Goal: Check status: Check status

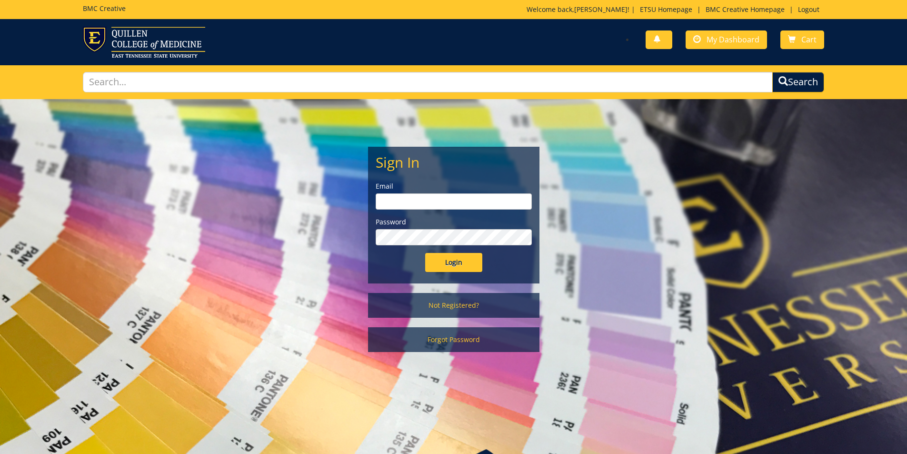
click at [416, 192] on div "Email" at bounding box center [454, 195] width 156 height 28
click at [414, 200] on input "email" at bounding box center [454, 201] width 156 height 16
type input "[PERSON_NAME][EMAIL_ADDRESS][DOMAIN_NAME]"
click at [425, 253] on input "Login" at bounding box center [453, 262] width 57 height 19
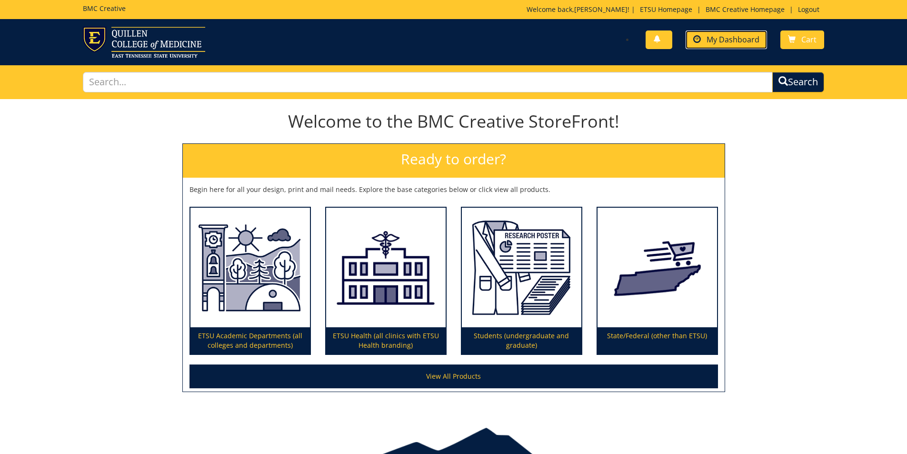
click at [724, 39] on span "My Dashboard" at bounding box center [733, 39] width 53 height 10
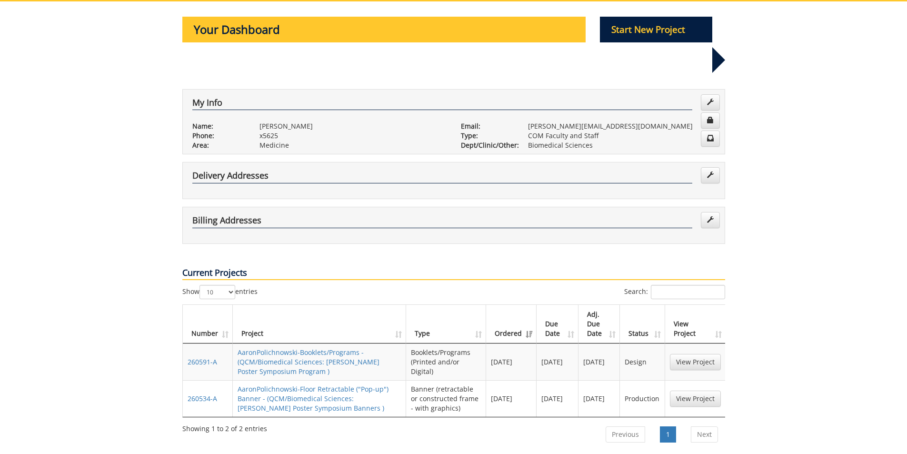
scroll to position [190, 0]
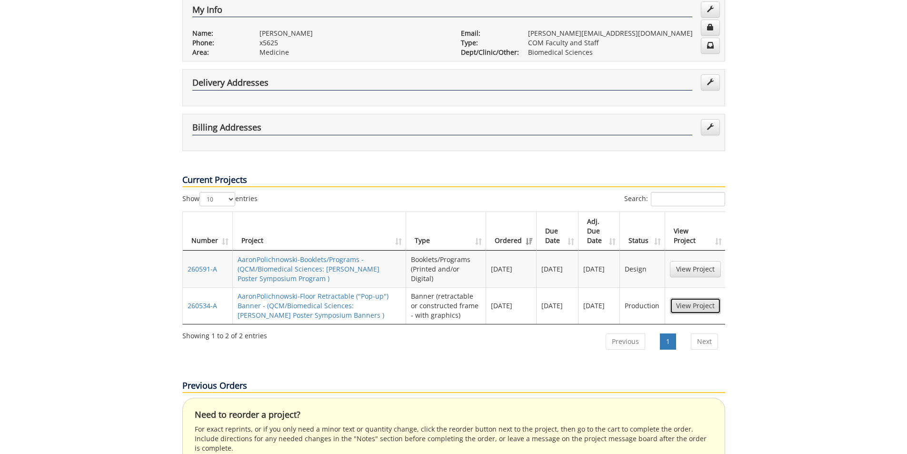
click at [701, 298] on link "View Project" at bounding box center [695, 306] width 51 height 16
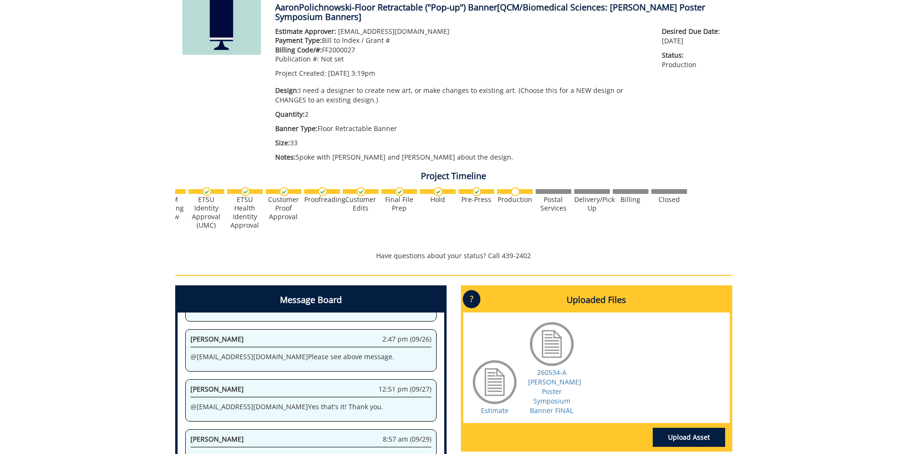
scroll to position [305, 0]
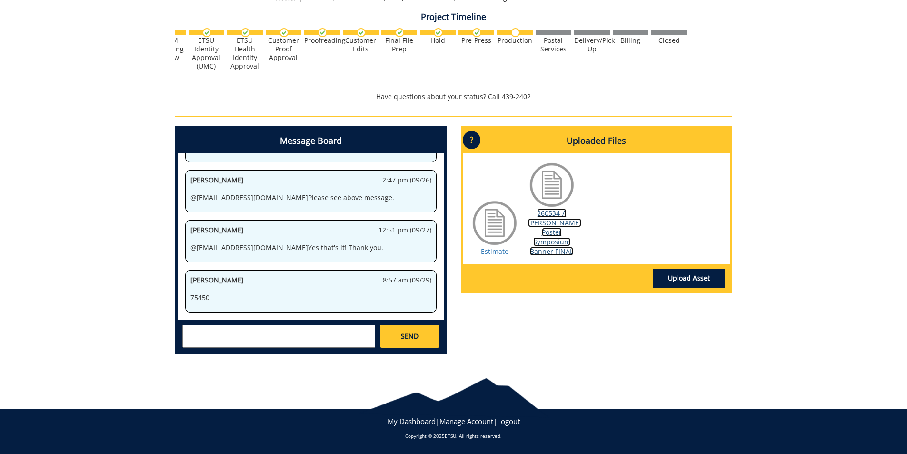
click at [555, 219] on link "260534-A Quillen Poster Symposium Banner FINAL" at bounding box center [554, 232] width 53 height 47
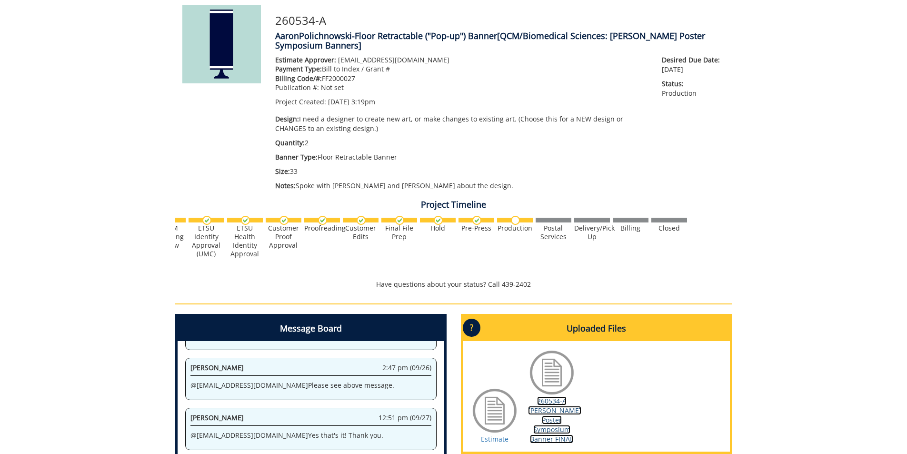
scroll to position [0, 0]
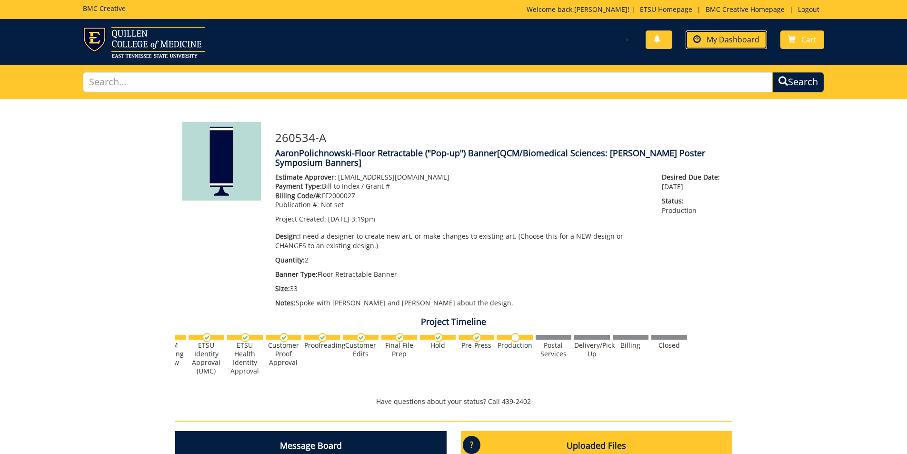
click at [723, 42] on span "My Dashboard" at bounding box center [733, 39] width 53 height 10
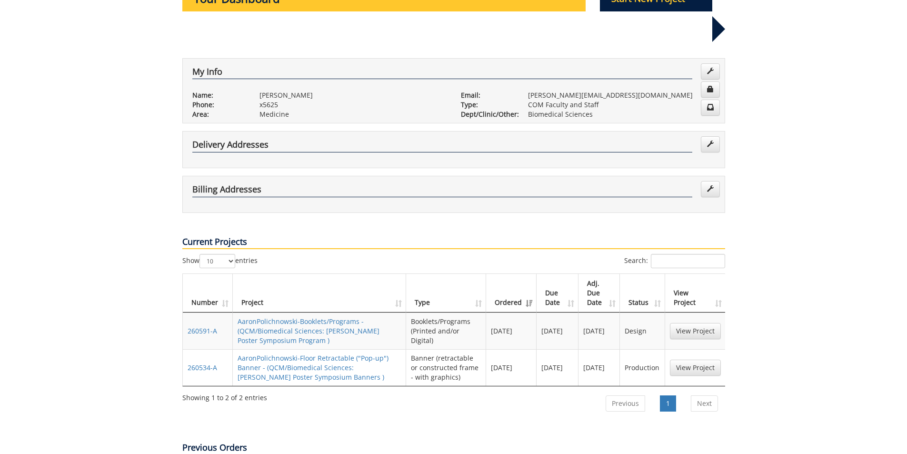
scroll to position [143, 0]
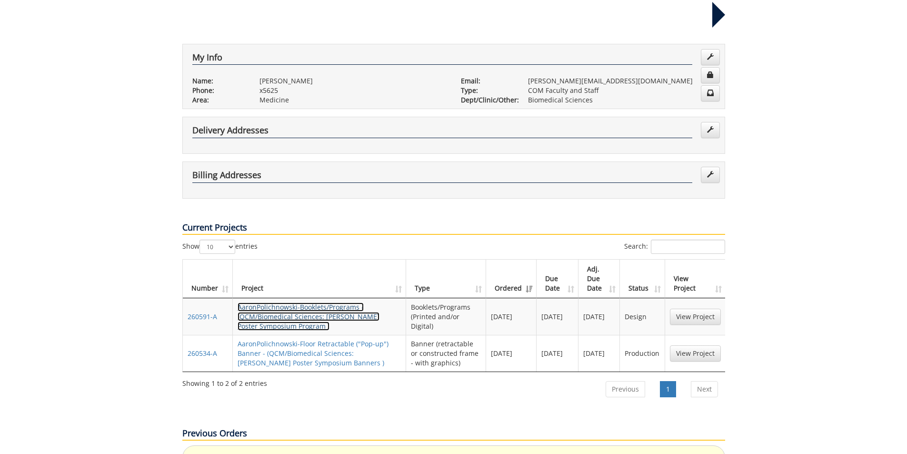
click at [275, 302] on link "AaronPolichnowski-Booklets/Programs - (QCM/Biomedical Sciences: Quillen Poster …" at bounding box center [309, 316] width 142 height 28
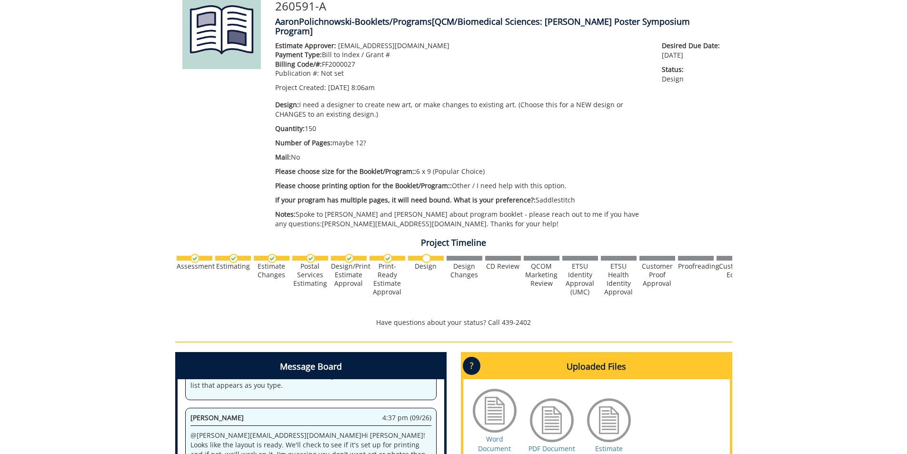
scroll to position [348, 0]
